Goal: Task Accomplishment & Management: Manage account settings

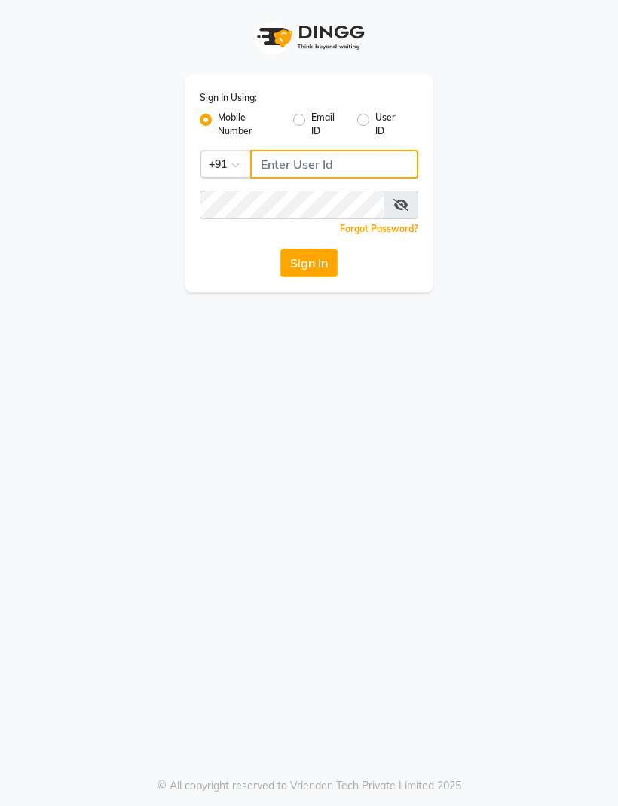
click at [277, 167] on input "Username" at bounding box center [334, 164] width 168 height 29
type input "8888892842"
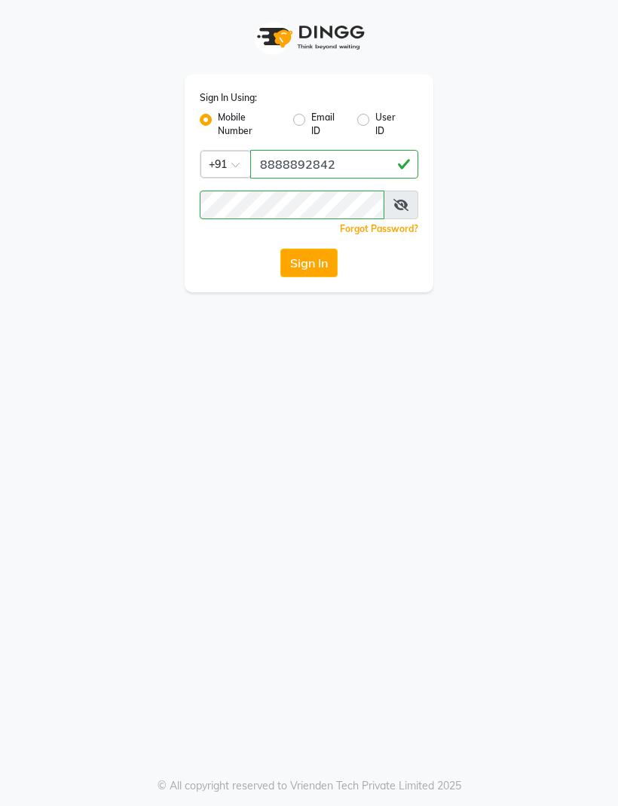
click at [296, 267] on button "Sign In" at bounding box center [308, 263] width 57 height 29
